Goal: Navigation & Orientation: Understand site structure

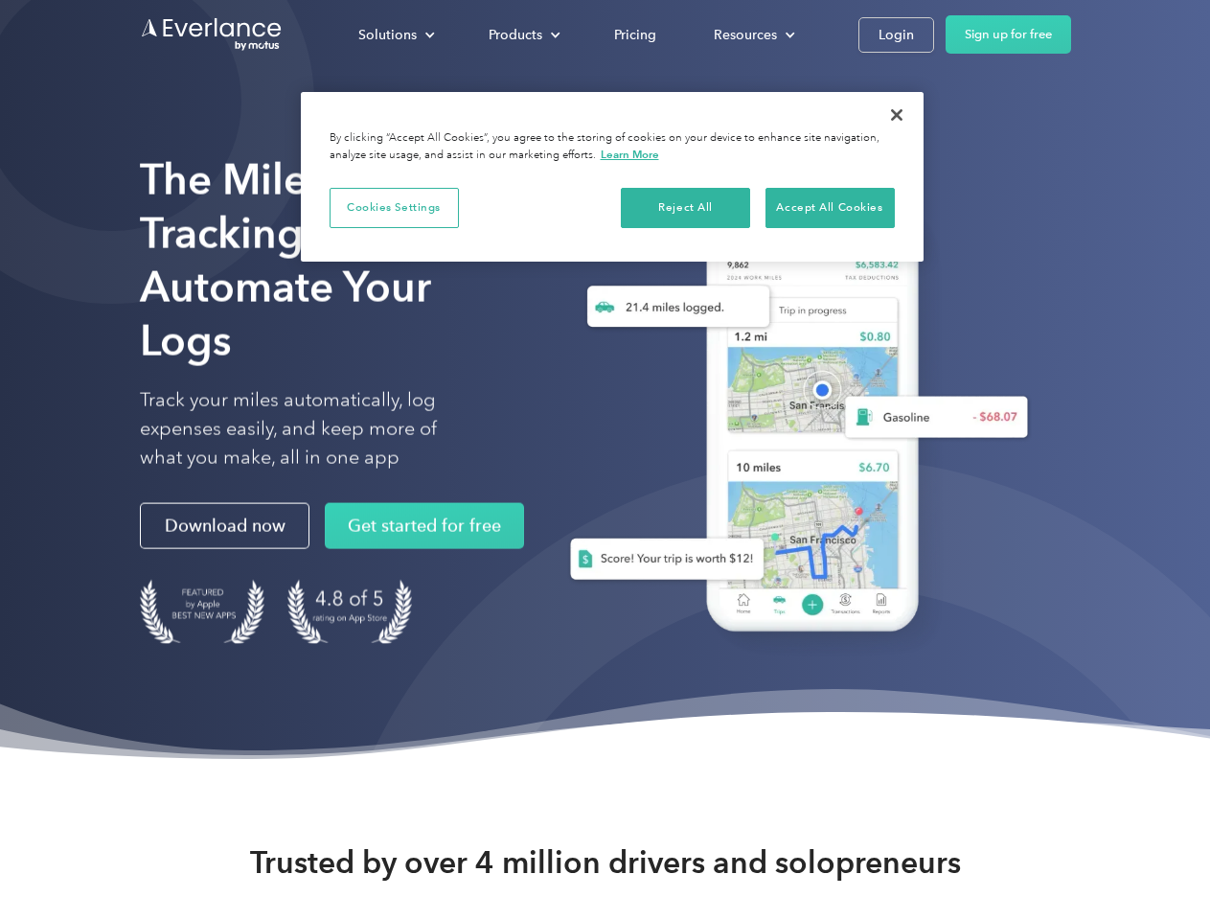
click at [396, 34] on div "Solutions" at bounding box center [387, 35] width 58 height 24
click at [522, 34] on div "Products" at bounding box center [515, 35] width 54 height 24
click at [752, 34] on div "Resources" at bounding box center [745, 35] width 63 height 24
click at [394, 207] on button "Cookies Settings" at bounding box center [393, 208] width 129 height 40
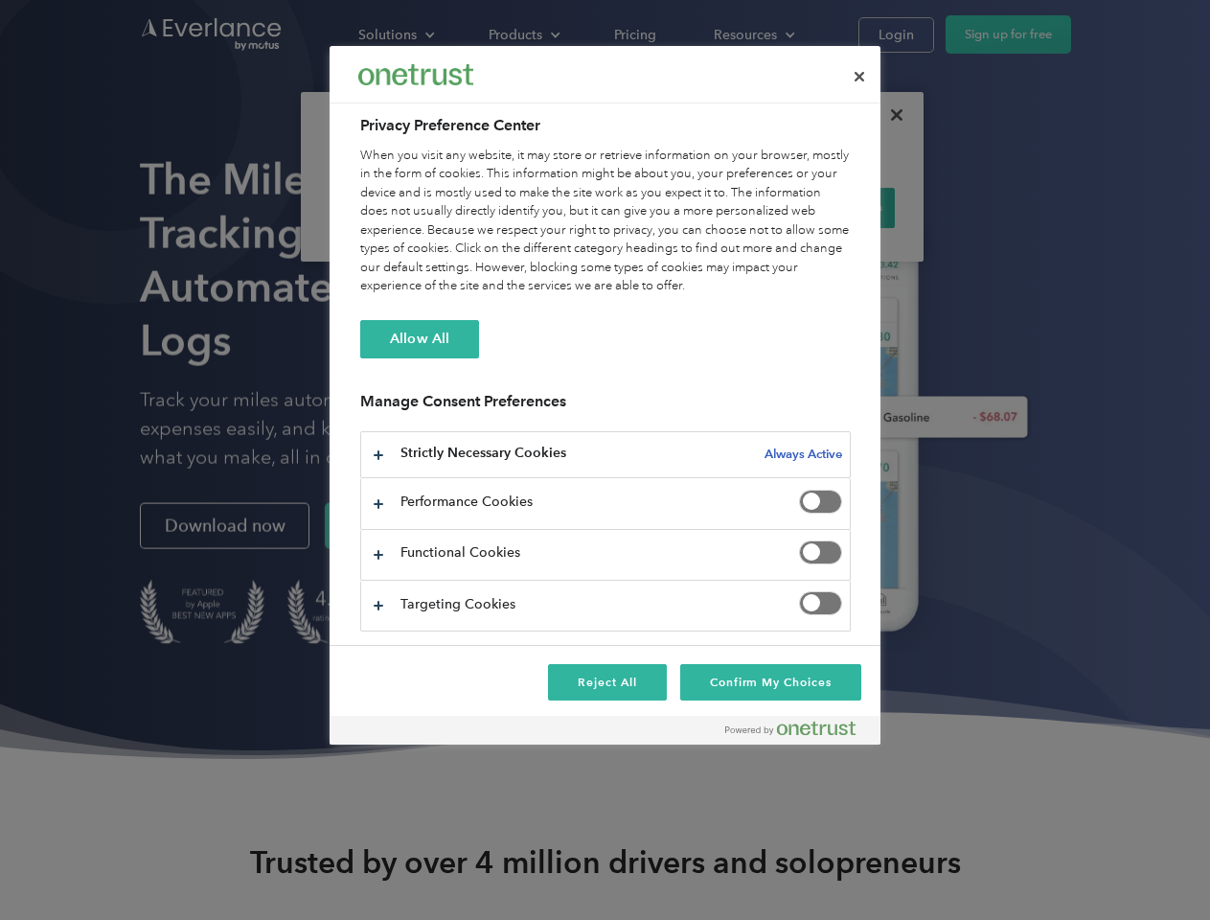
click at [686, 207] on div "When you visit any website, it may store or retrieve information on your browse…" at bounding box center [605, 221] width 490 height 149
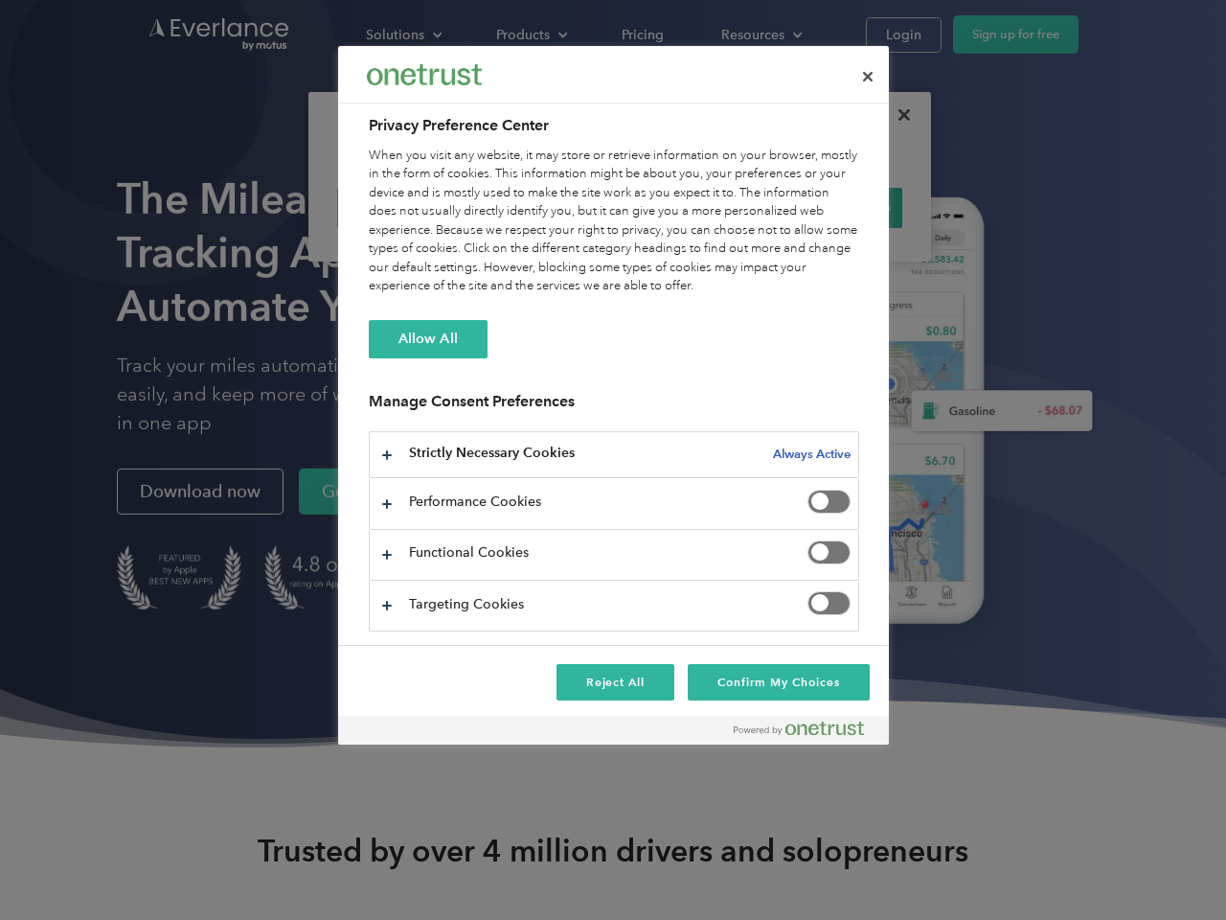
click at [829, 207] on div "When you visit any website, it may store or retrieve information on your browse…" at bounding box center [614, 221] width 490 height 149
click at [897, 115] on div at bounding box center [613, 460] width 1226 height 920
